Goal: Task Accomplishment & Management: Manage account settings

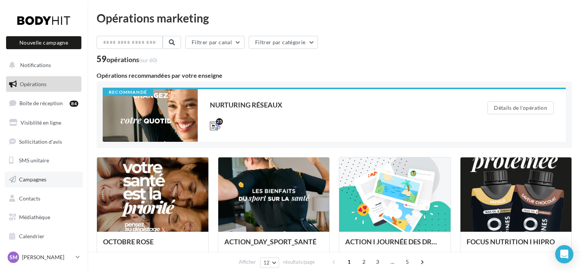
click at [40, 176] on link "Campagnes" at bounding box center [44, 179] width 78 height 16
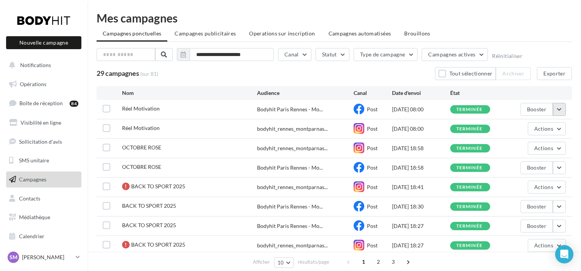
click at [562, 104] on button "button" at bounding box center [559, 109] width 13 height 13
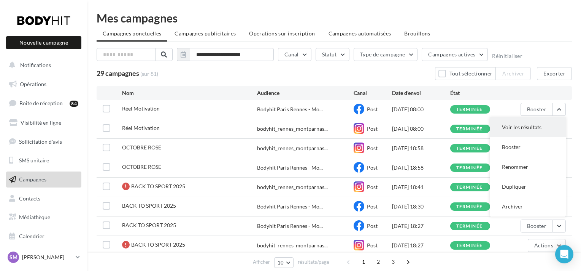
click at [538, 129] on button "Voir les résultats" at bounding box center [528, 127] width 76 height 20
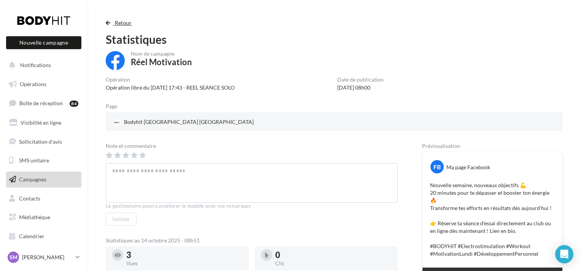
click at [110, 19] on button "Retour" at bounding box center [120, 22] width 29 height 9
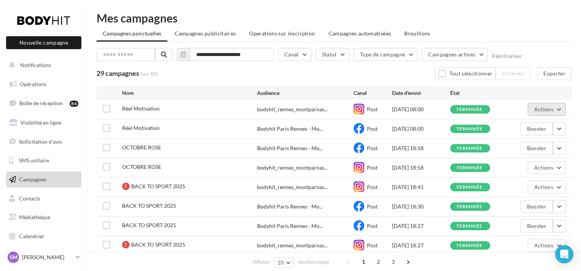
click at [562, 112] on button "Actions" at bounding box center [547, 109] width 38 height 13
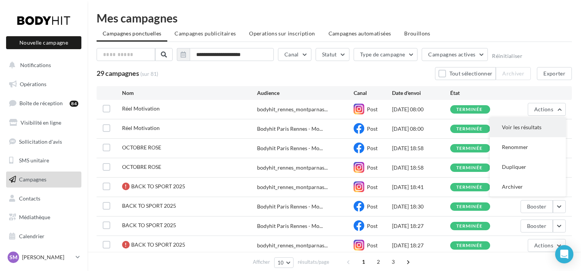
click at [544, 121] on button "Voir les résultats" at bounding box center [528, 127] width 76 height 20
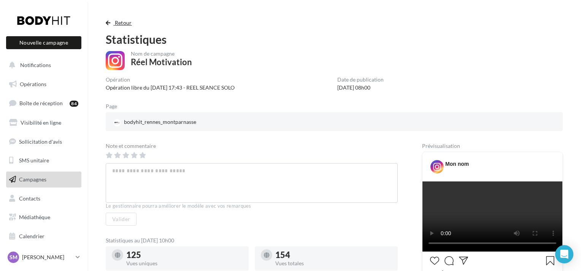
click at [126, 24] on span "Retour" at bounding box center [123, 22] width 17 height 6
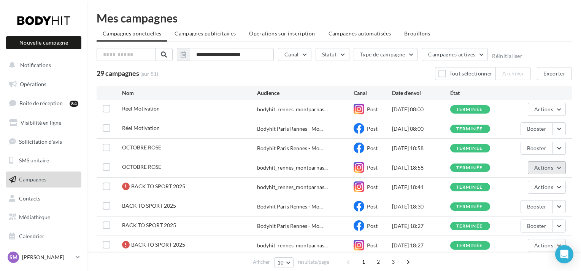
click at [558, 167] on button "Actions" at bounding box center [547, 167] width 38 height 13
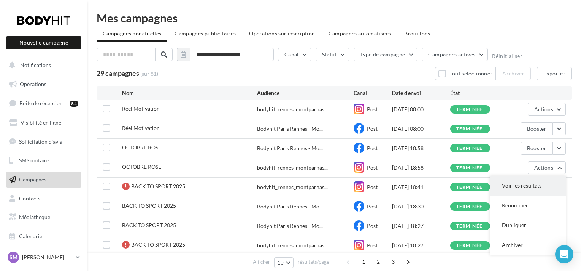
click at [548, 177] on button "Voir les résultats" at bounding box center [528, 185] width 76 height 20
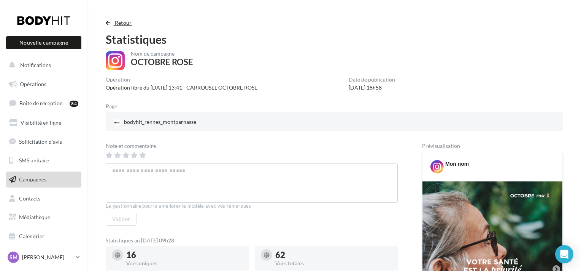
click at [118, 21] on span "Retour" at bounding box center [123, 22] width 17 height 6
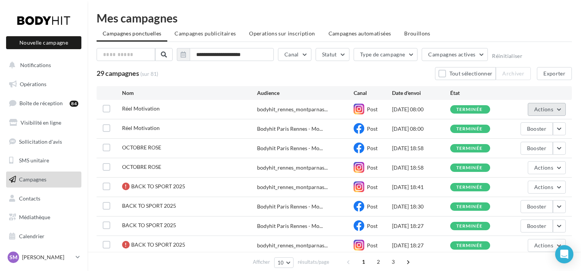
click at [561, 108] on button "Actions" at bounding box center [547, 109] width 38 height 13
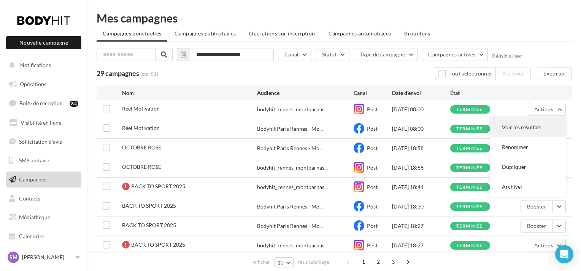
click at [538, 129] on button "Voir les résultats" at bounding box center [528, 127] width 76 height 20
